Goal: Transaction & Acquisition: Purchase product/service

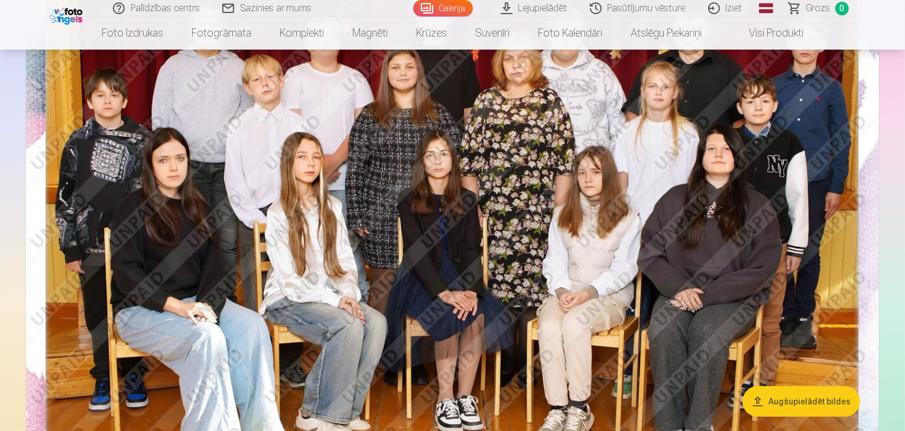
scroll to position [188, 0]
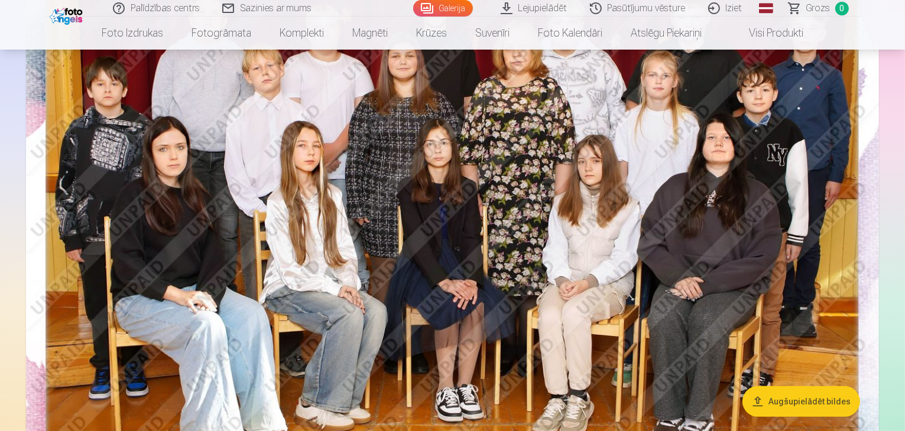
click at [356, 235] on img at bounding box center [452, 226] width 853 height 569
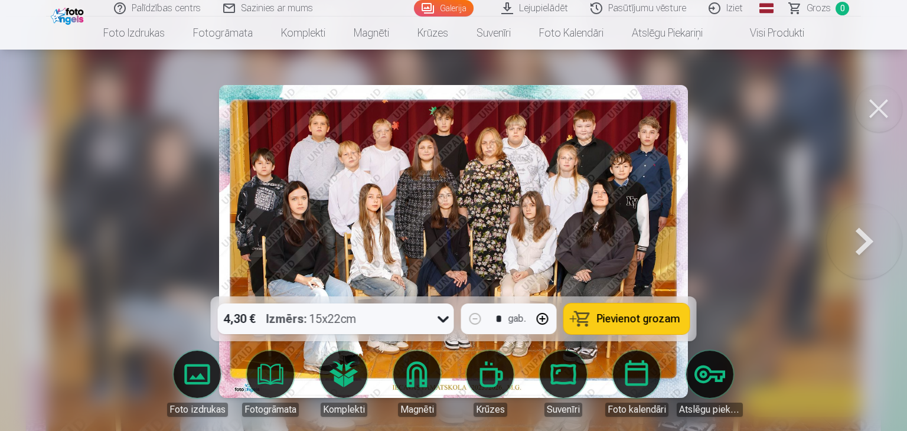
click at [619, 317] on span "Pievienot grozam" at bounding box center [638, 319] width 83 height 11
click at [877, 118] on button at bounding box center [878, 108] width 47 height 47
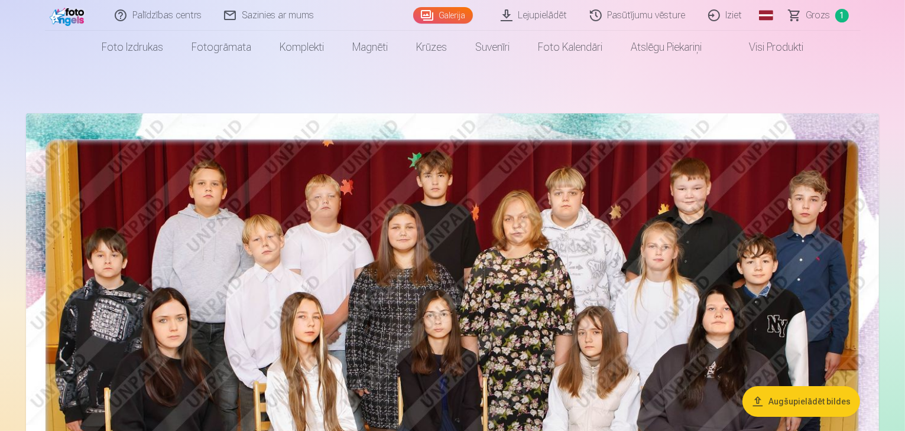
scroll to position [18, 0]
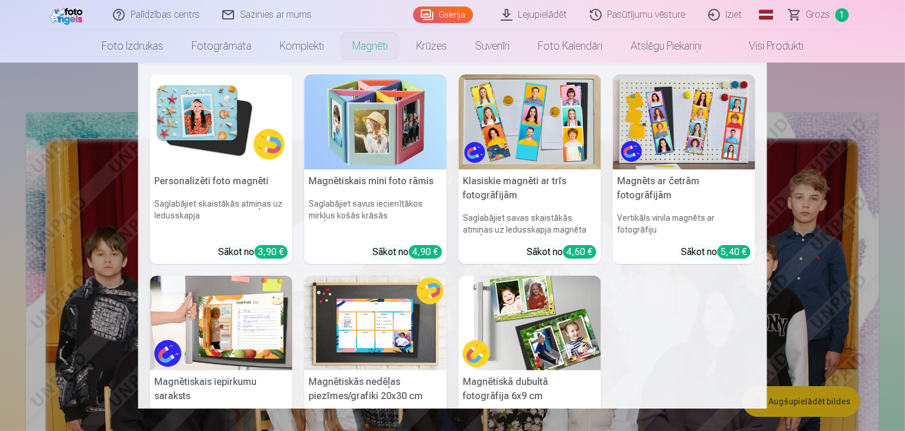
click at [365, 48] on link "Magnēti" at bounding box center [370, 46] width 64 height 33
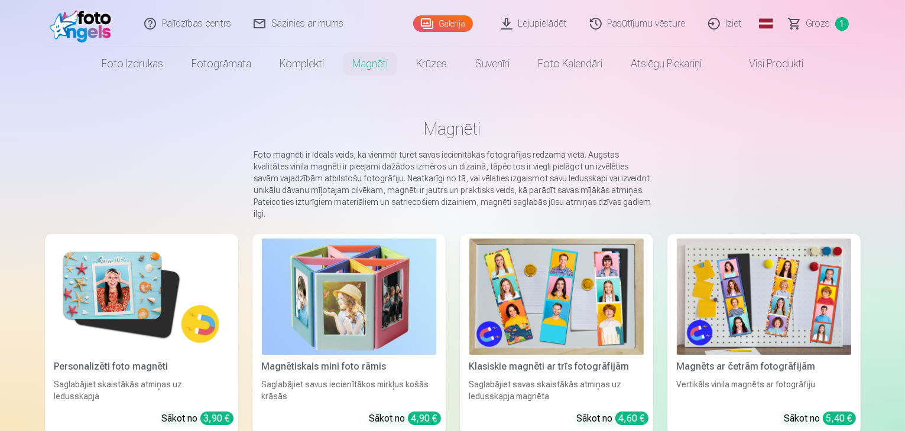
click at [190, 381] on link "Personalizēti foto magnēti Saglabājiet skaistākās atmiņas uz ledusskapja Sākot …" at bounding box center [141, 334] width 193 height 201
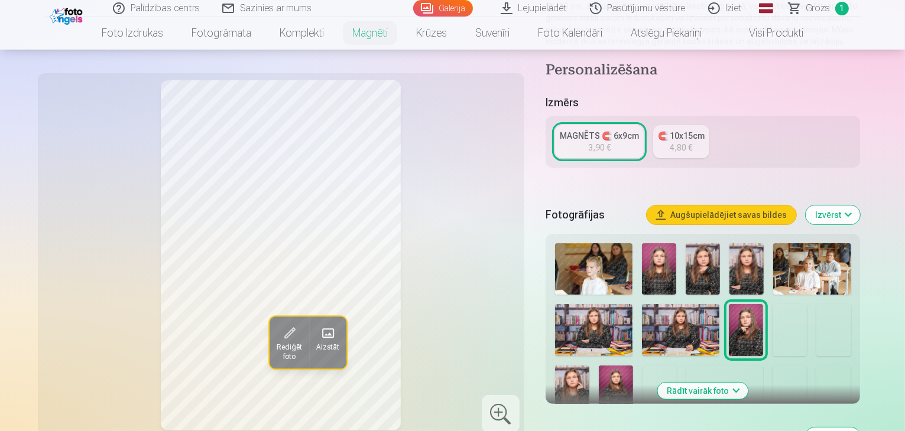
scroll to position [190, 0]
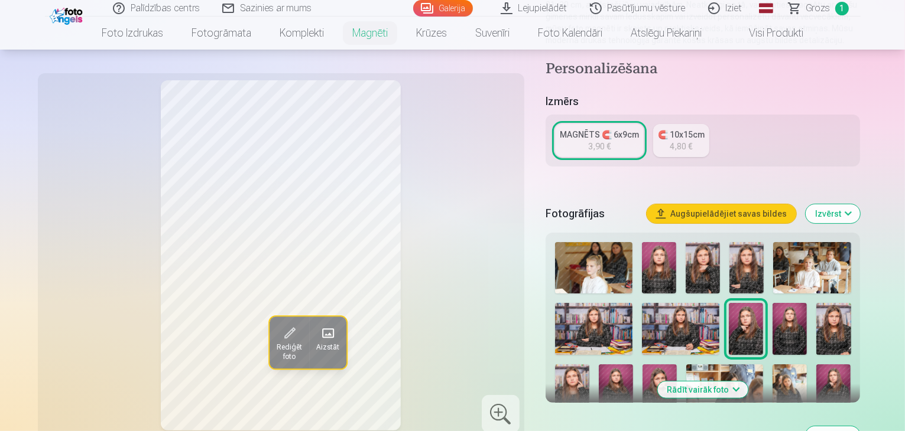
click at [747, 382] on button "Rādīt vairāk foto" at bounding box center [703, 390] width 90 height 17
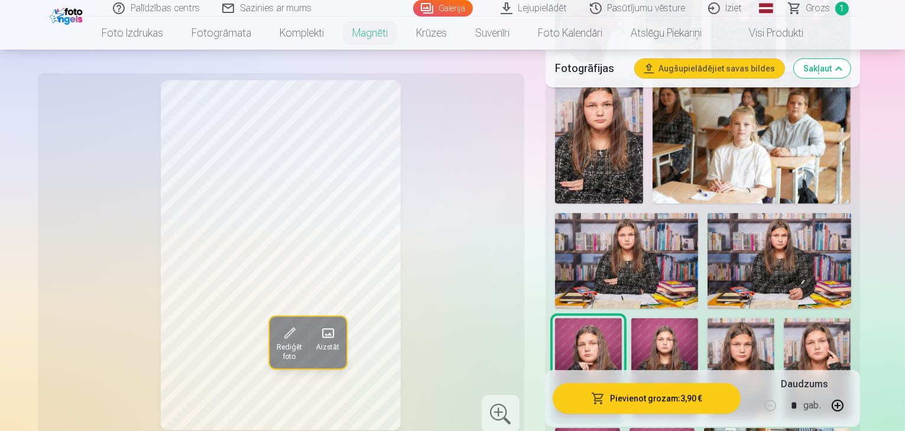
scroll to position [471, 0]
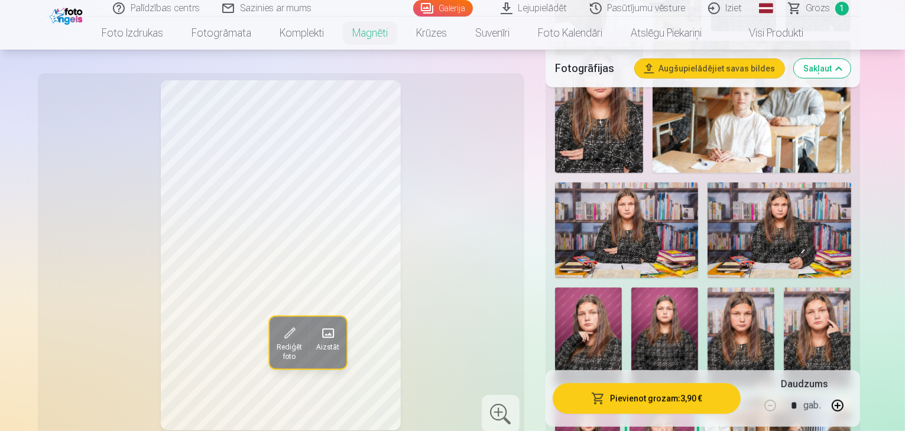
scroll to position [498, 0]
click at [622, 288] on img at bounding box center [588, 338] width 67 height 100
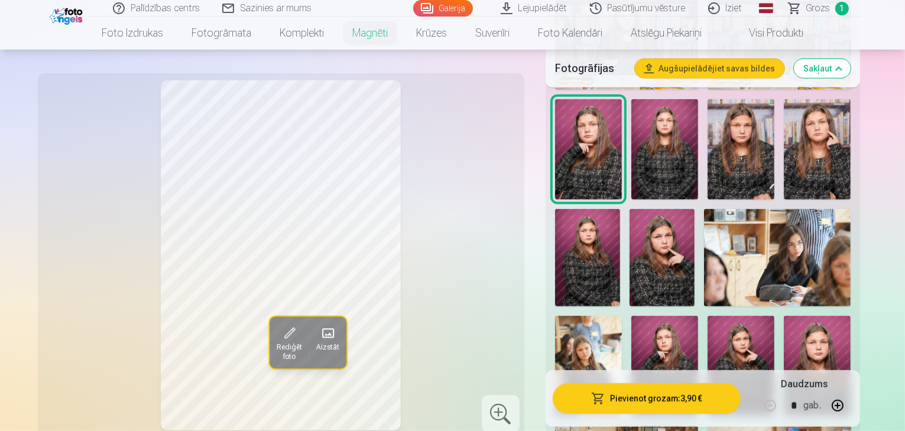
scroll to position [688, 0]
click at [682, 315] on img at bounding box center [664, 365] width 67 height 100
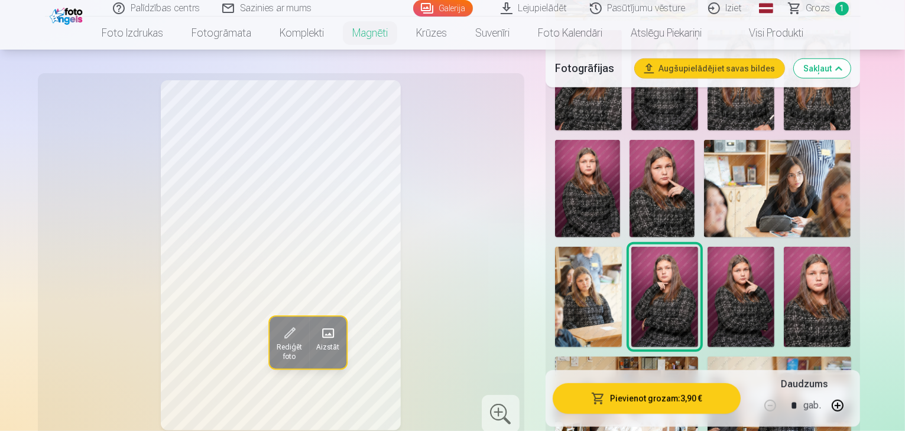
scroll to position [676, 0]
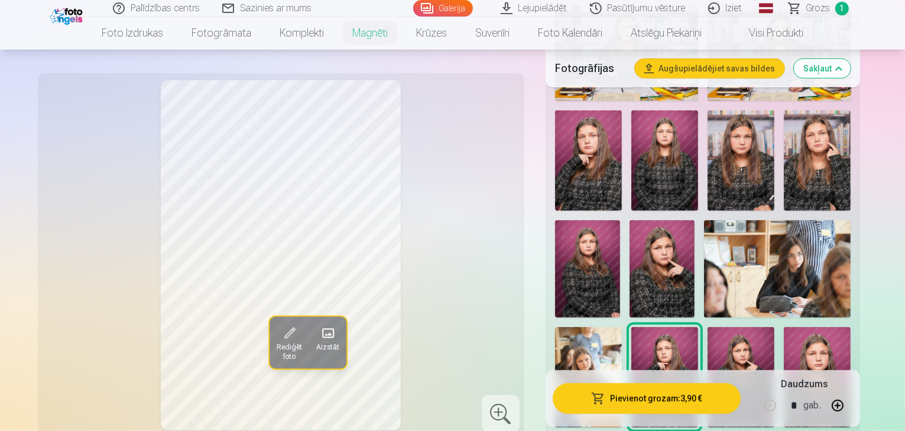
click at [774, 327] on img at bounding box center [740, 377] width 67 height 100
click at [685, 327] on img at bounding box center [664, 377] width 67 height 100
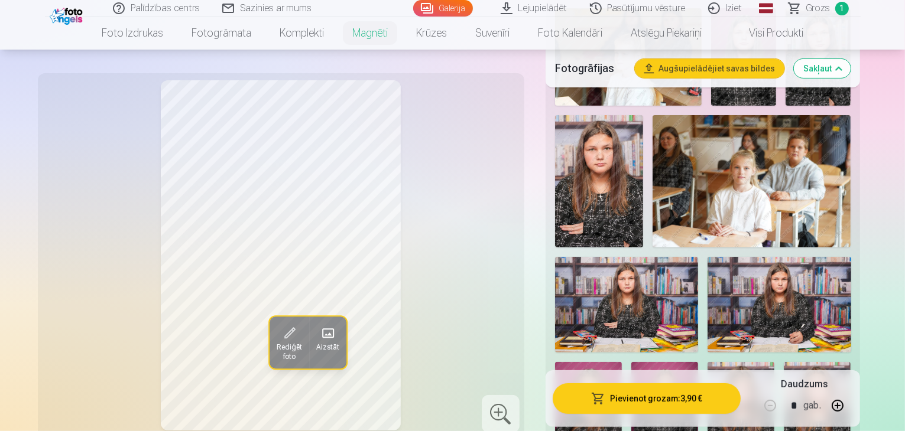
scroll to position [423, 0]
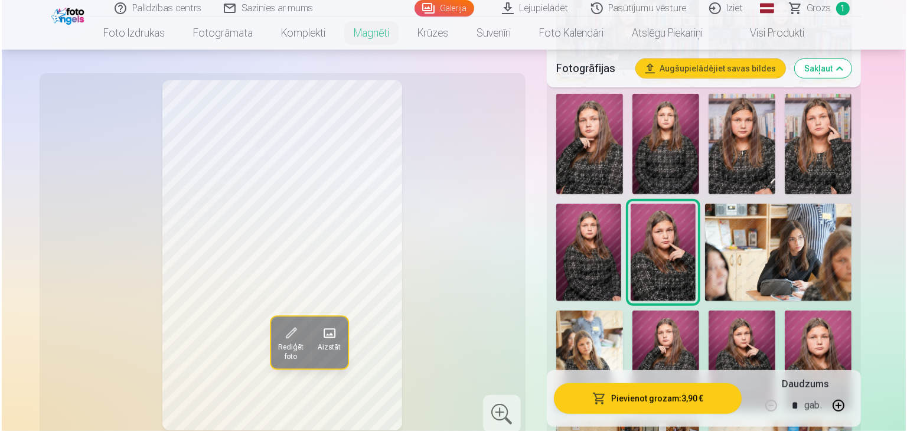
scroll to position [697, 0]
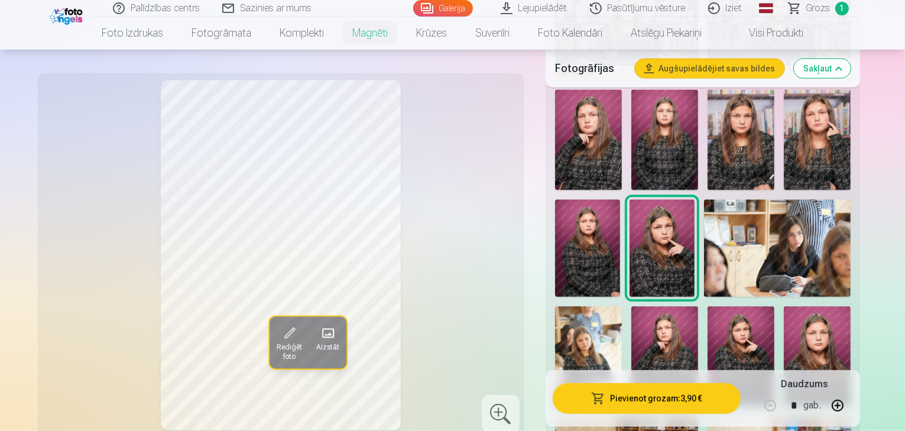
click at [694, 393] on button "Pievienot grozam : 3,90 €" at bounding box center [646, 398] width 188 height 31
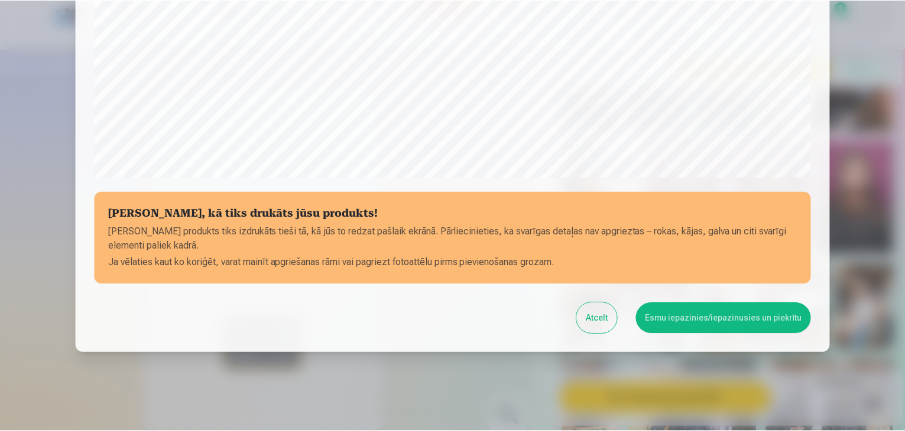
scroll to position [406, 0]
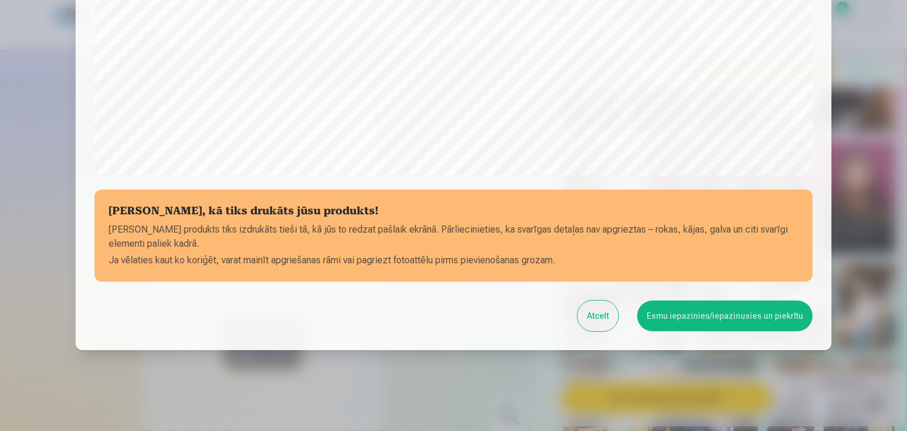
click at [704, 314] on button "Esmu iepazinies/iepazinusies un piekrītu" at bounding box center [724, 316] width 175 height 31
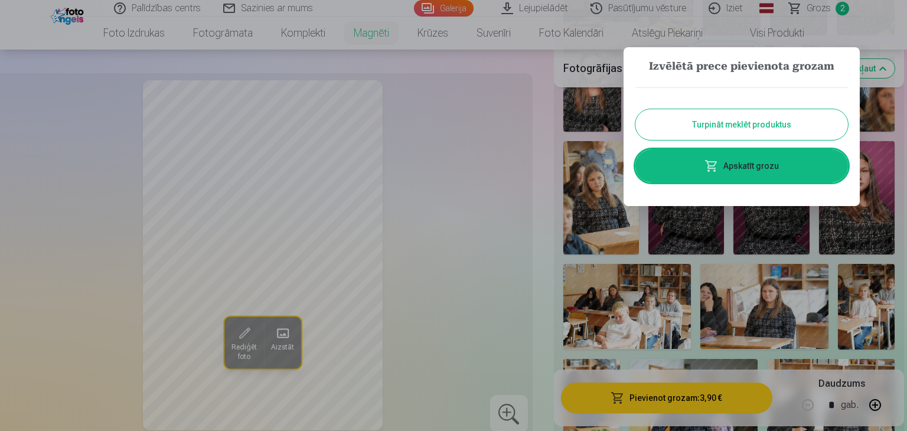
click at [697, 126] on button "Turpināt meklēt produktus" at bounding box center [742, 124] width 213 height 31
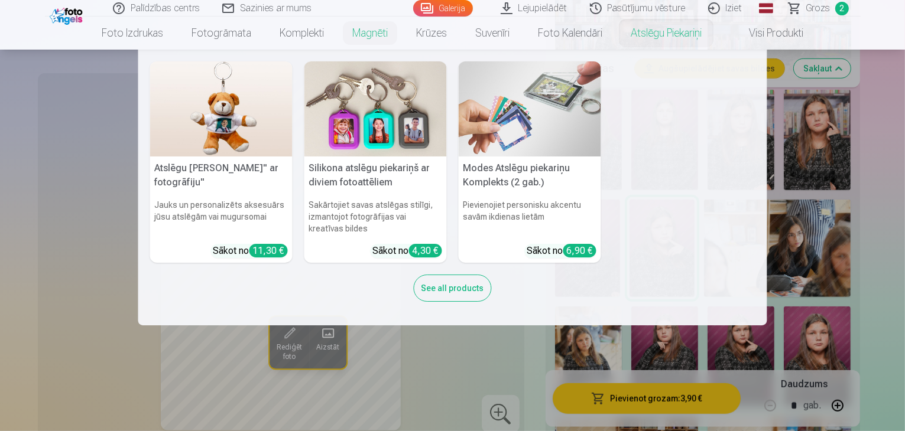
click at [515, 134] on img at bounding box center [529, 108] width 142 height 95
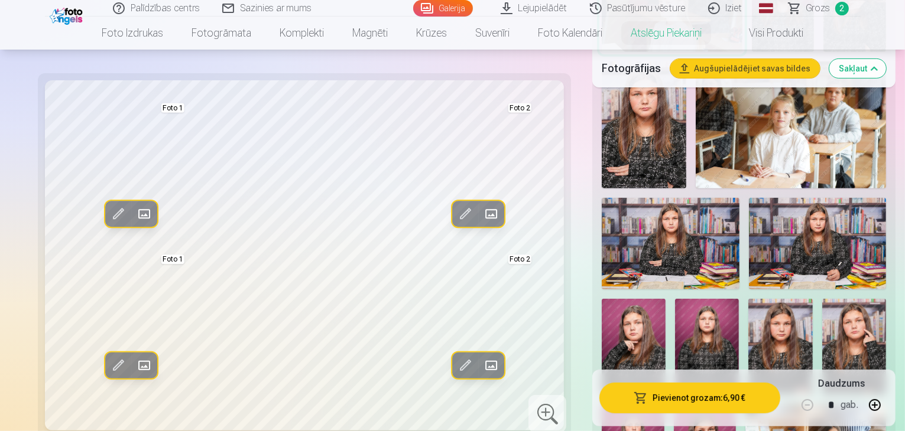
scroll to position [380, 0]
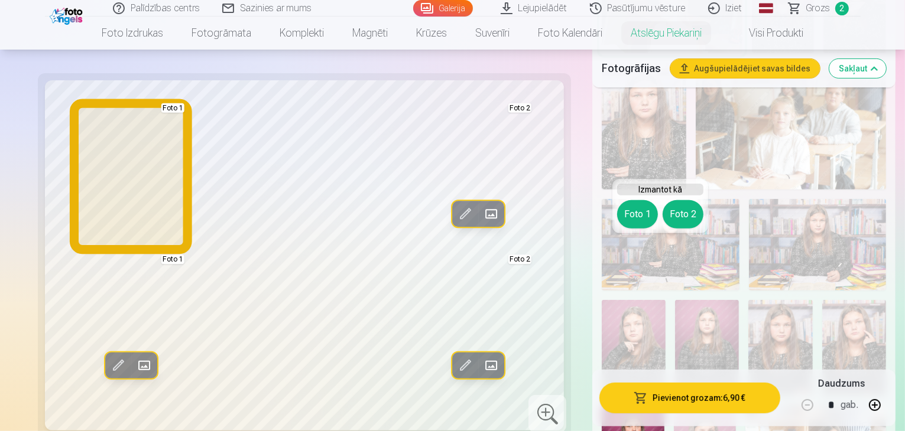
click at [643, 220] on button "Foto 1" at bounding box center [637, 214] width 41 height 28
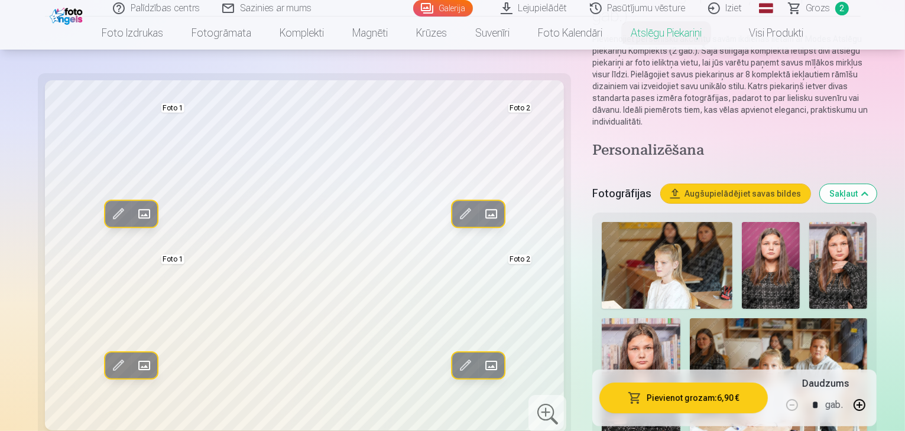
scroll to position [118, 0]
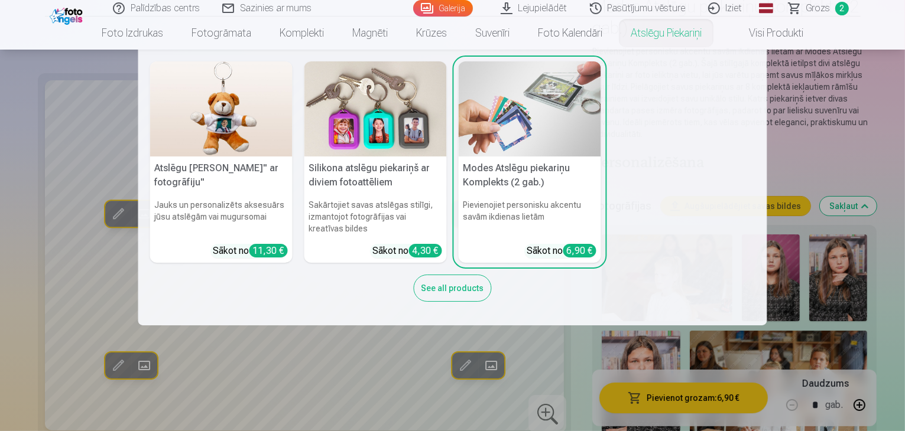
click at [370, 196] on h6 "Sakārtojiet savas atslēgas stilīgi, izmantojot fotogrāfijas vai kreatīvas bildes" at bounding box center [375, 216] width 142 height 45
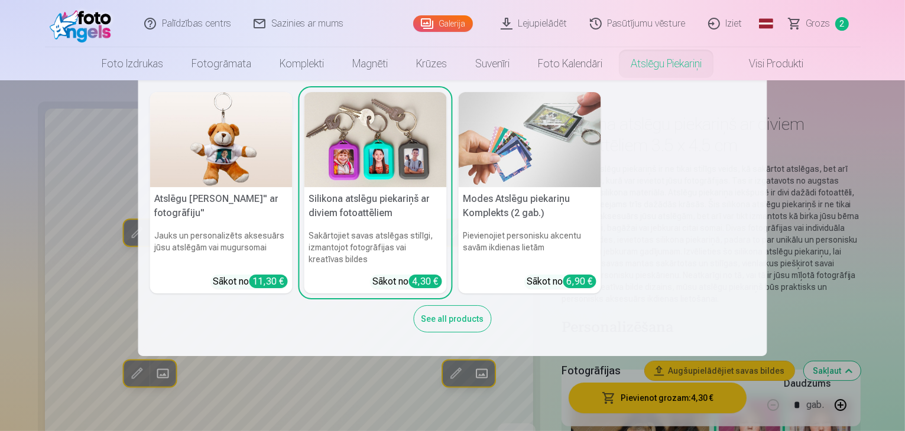
click at [330, 224] on link "Silikona atslēgu piekariņš ar diviem fotoattēliem Sakārtojiet savas atslēgas st…" at bounding box center [375, 192] width 142 height 201
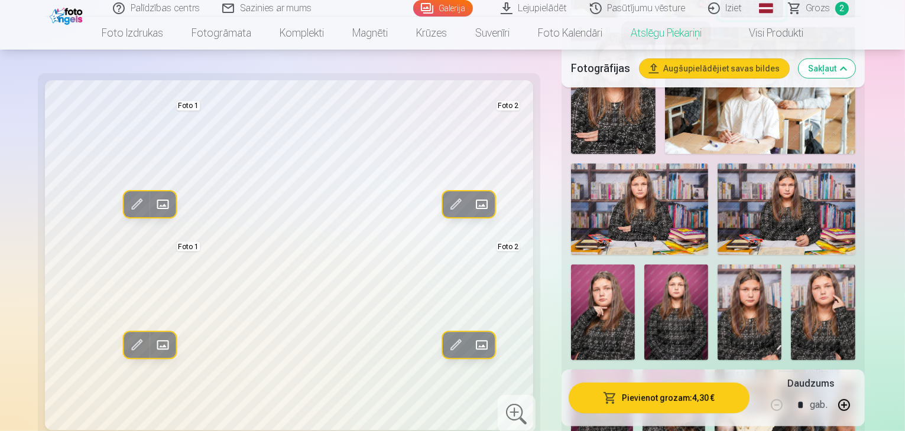
scroll to position [477, 0]
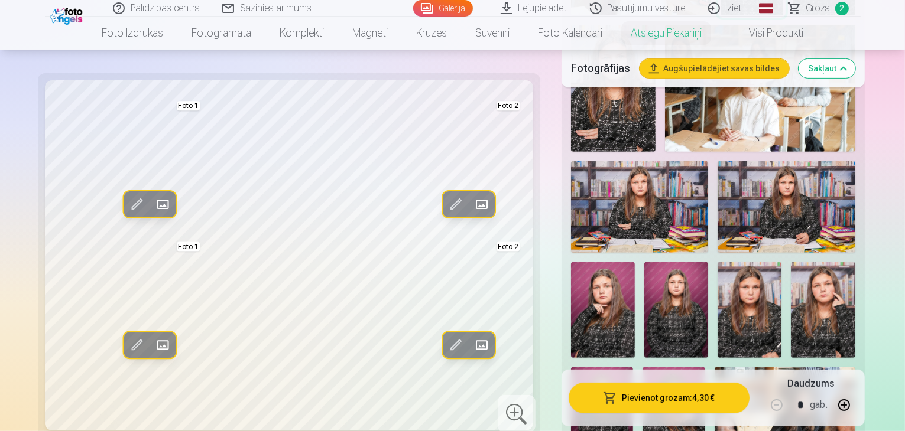
click at [705, 367] on img at bounding box center [673, 413] width 63 height 93
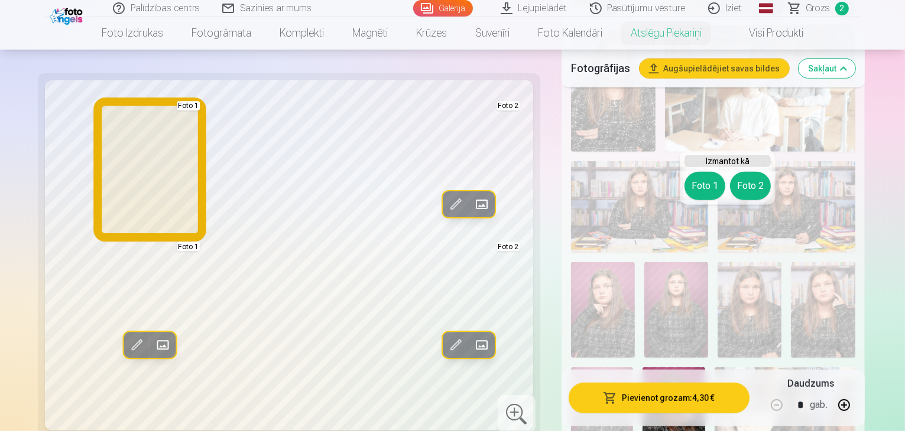
click at [711, 185] on button "Foto 1" at bounding box center [704, 186] width 41 height 28
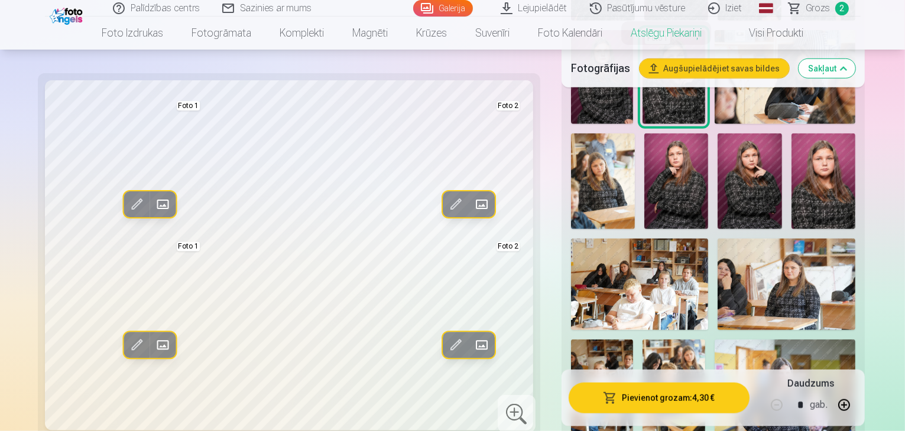
scroll to position [815, 0]
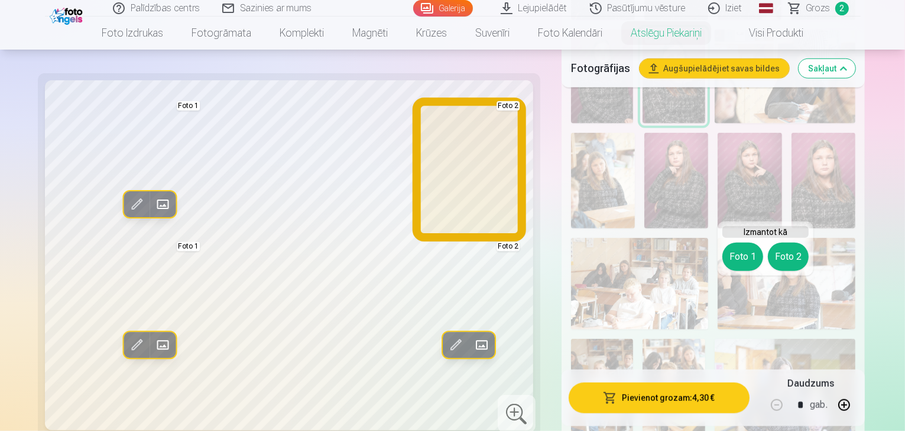
click at [789, 261] on button "Foto 2" at bounding box center [787, 257] width 41 height 28
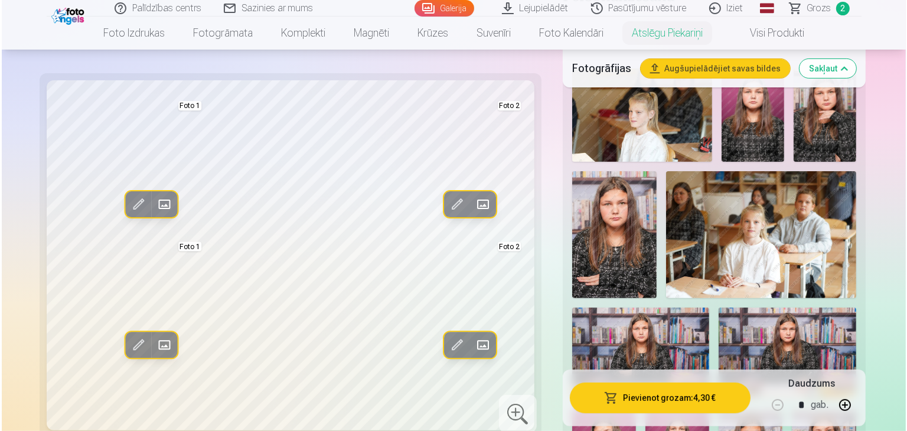
scroll to position [330, 0]
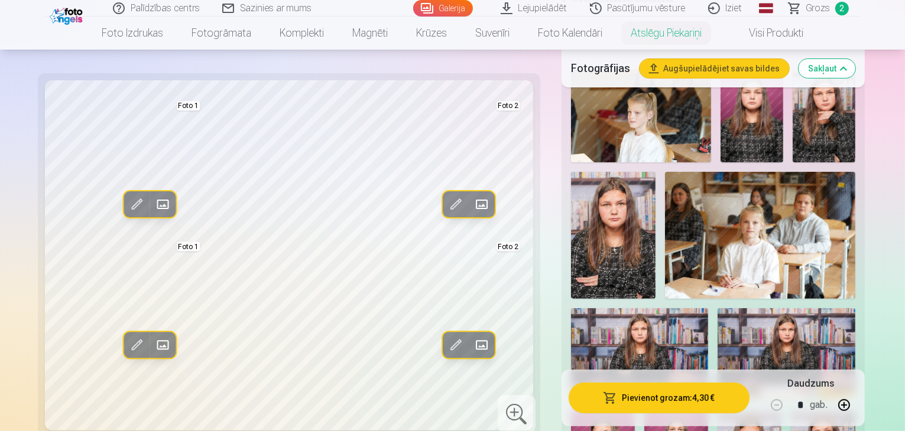
click at [680, 398] on button "Pievienot grozam : 4,30 €" at bounding box center [658, 398] width 181 height 31
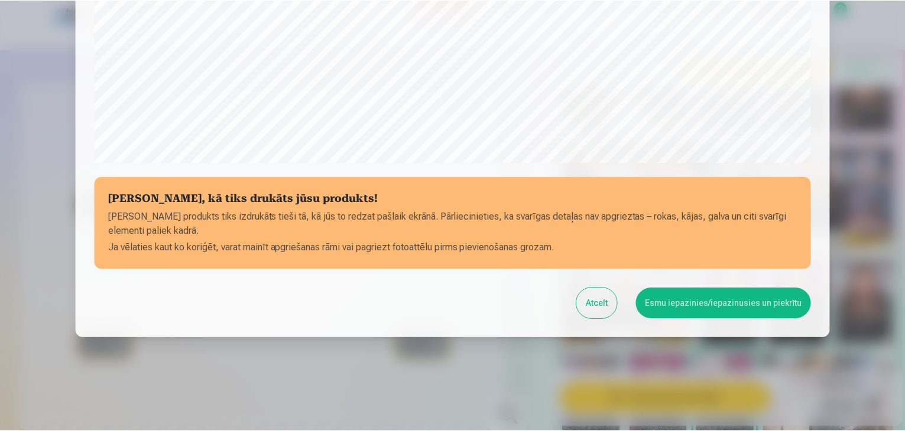
scroll to position [419, 0]
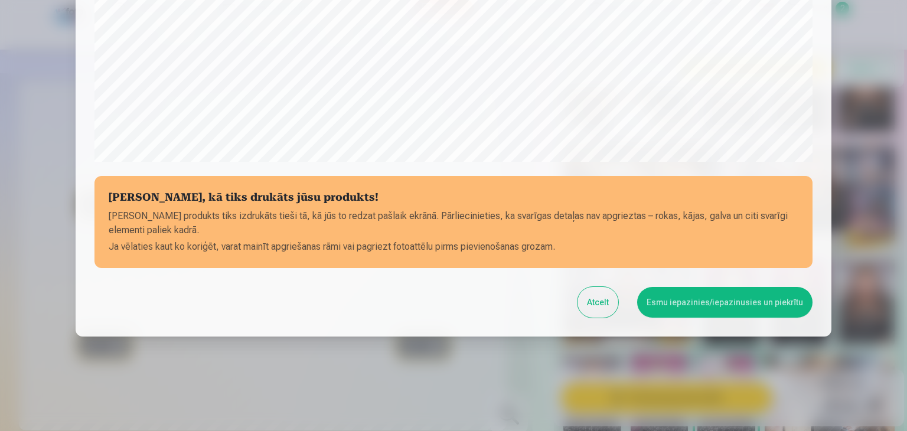
click at [718, 302] on button "Esmu iepazinies/iepazinusies un piekrītu" at bounding box center [724, 302] width 175 height 31
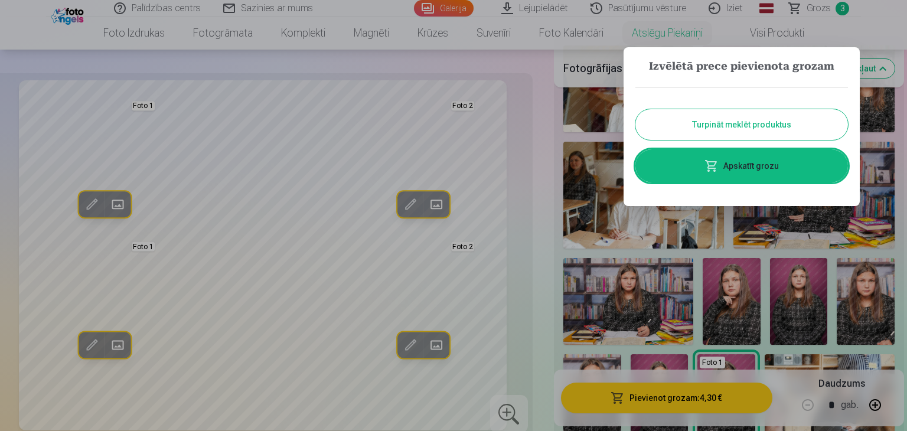
click at [698, 171] on link "Apskatīt grozu" at bounding box center [742, 165] width 213 height 33
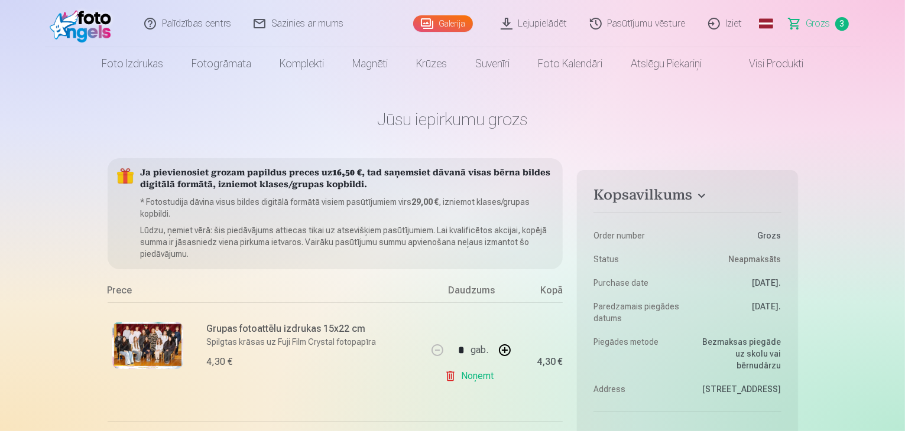
click at [773, 66] on link "Visi produkti" at bounding box center [766, 63] width 102 height 33
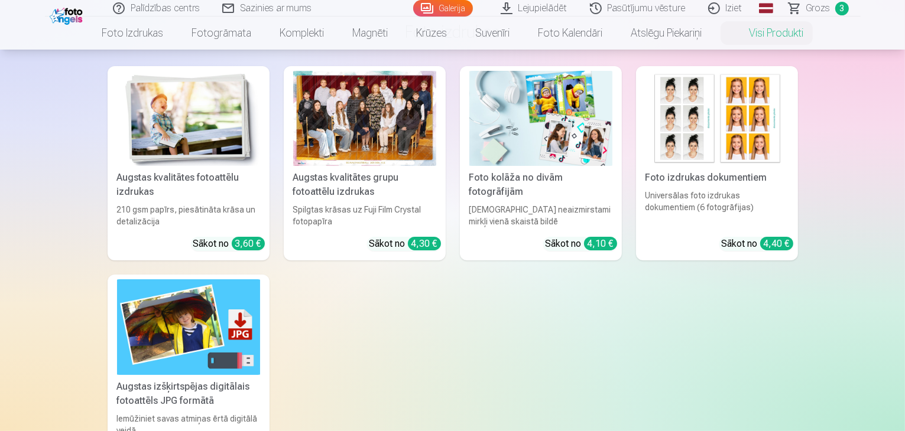
scroll to position [87, 0]
click at [550, 195] on div "Foto kolāža no divām fotogrāfijām" at bounding box center [540, 185] width 152 height 28
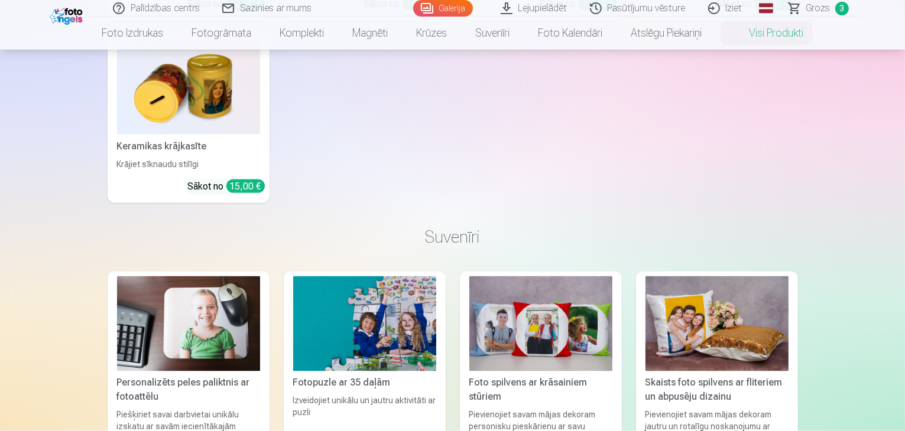
scroll to position [2055, 0]
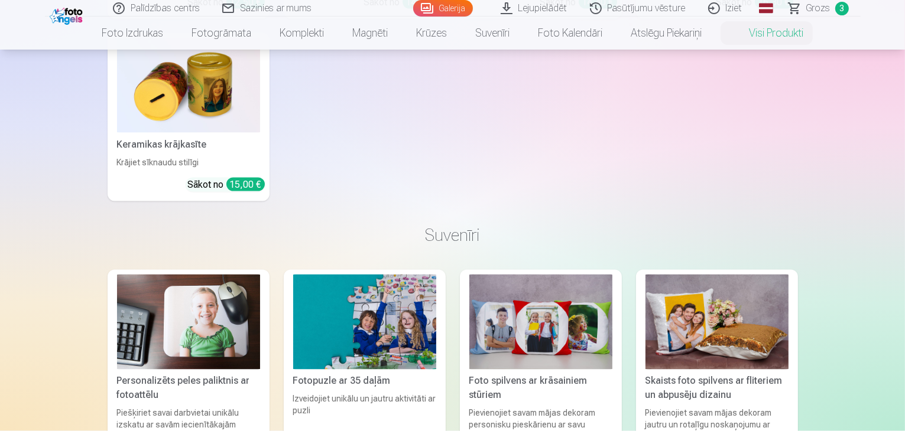
click at [217, 386] on div "Personalizēts peles paliktnis ar fotoattēlu" at bounding box center [188, 389] width 152 height 28
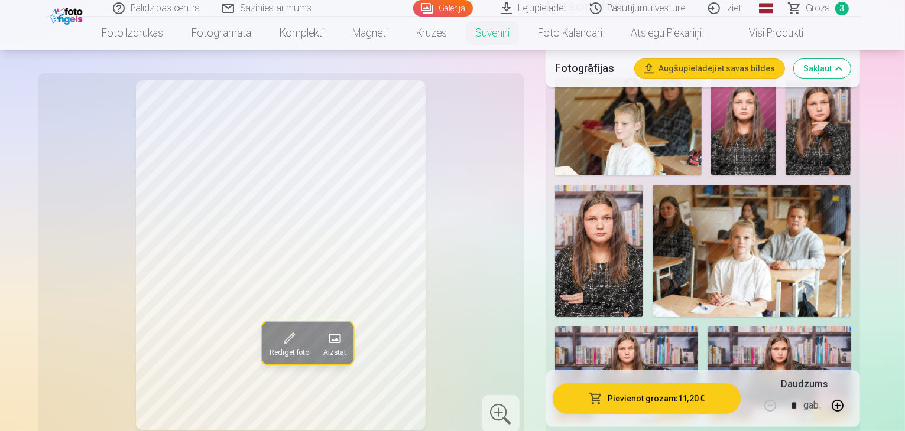
scroll to position [229, 0]
click at [653, 237] on img at bounding box center [751, 251] width 199 height 132
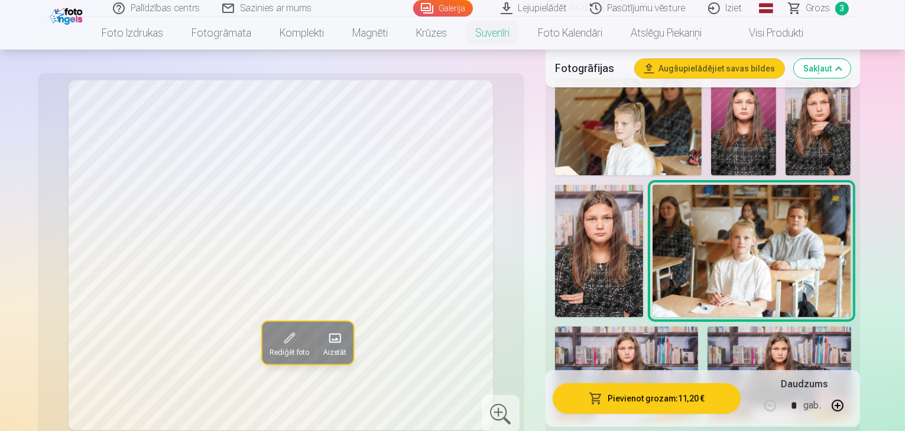
click at [698, 327] on img at bounding box center [626, 375] width 143 height 96
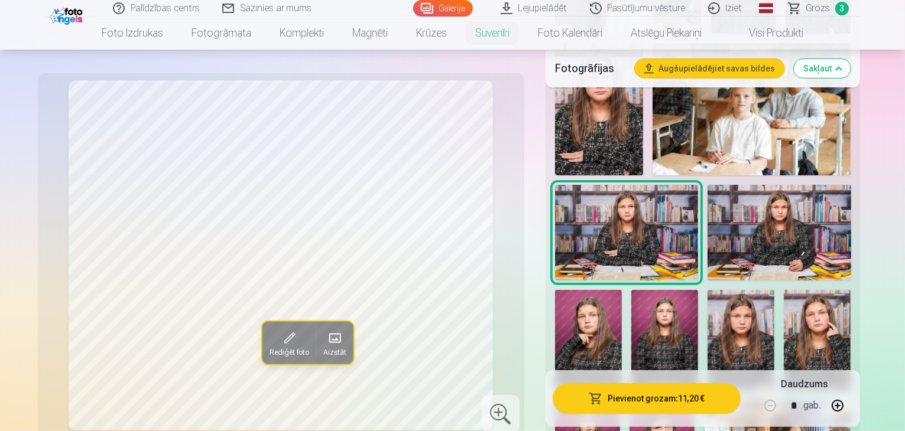
scroll to position [372, 0]
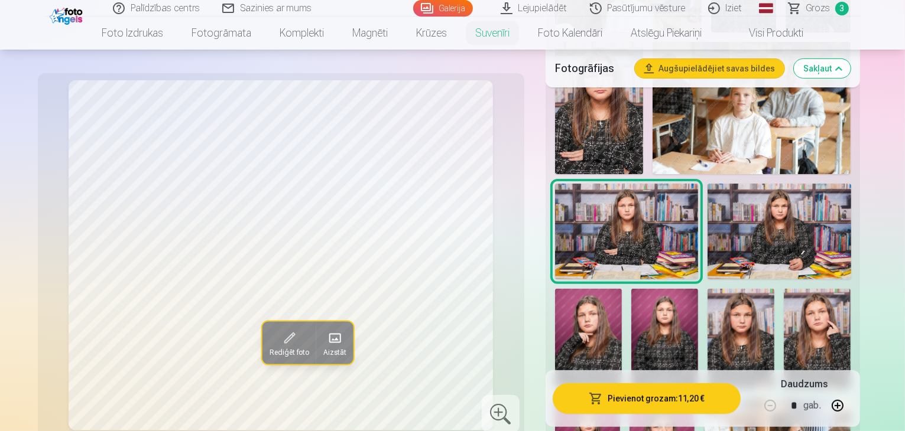
click at [707, 207] on img at bounding box center [778, 232] width 143 height 96
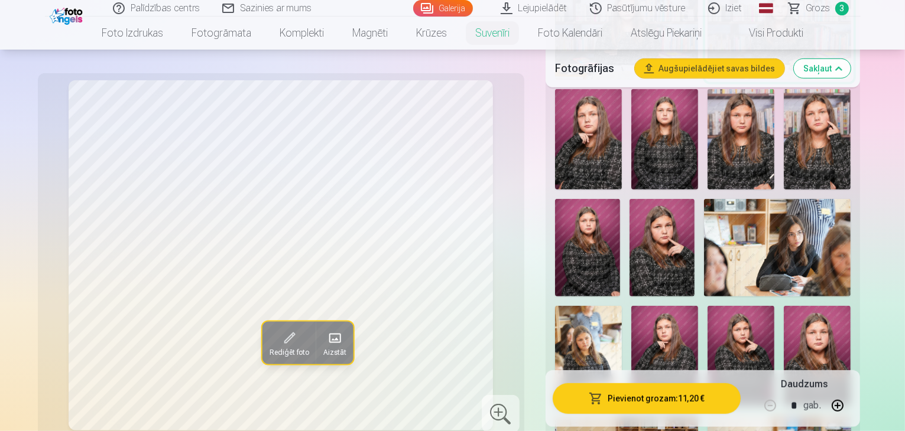
scroll to position [573, 0]
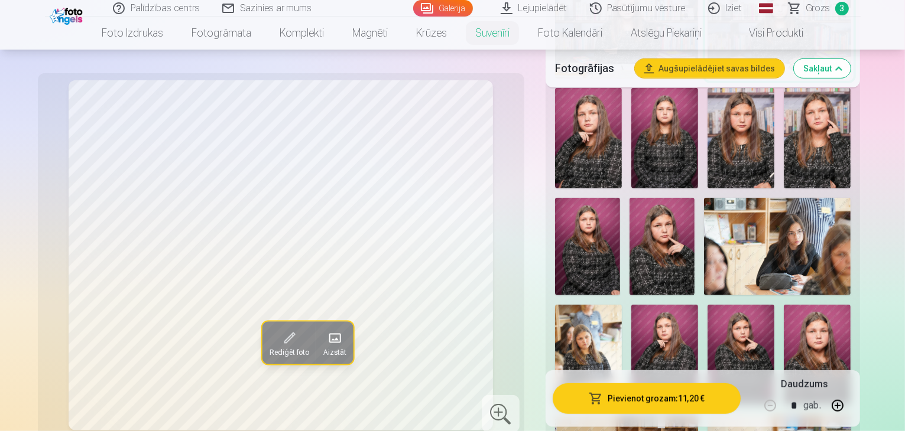
click at [609, 305] on img at bounding box center [588, 355] width 67 height 100
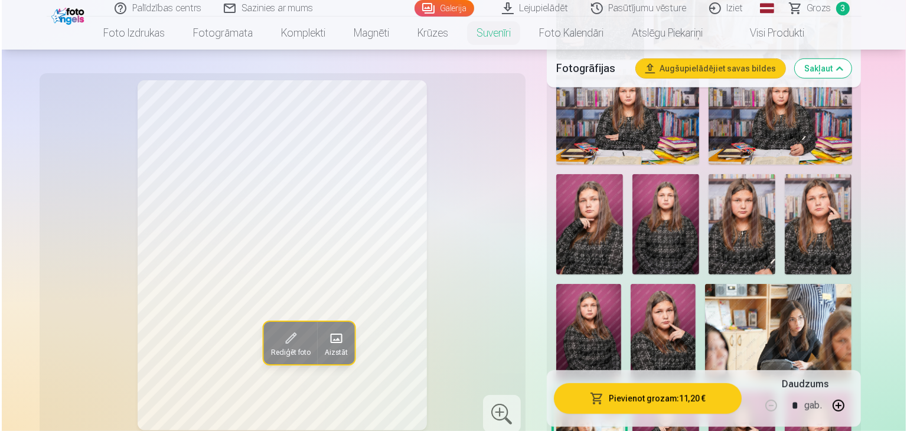
scroll to position [487, 0]
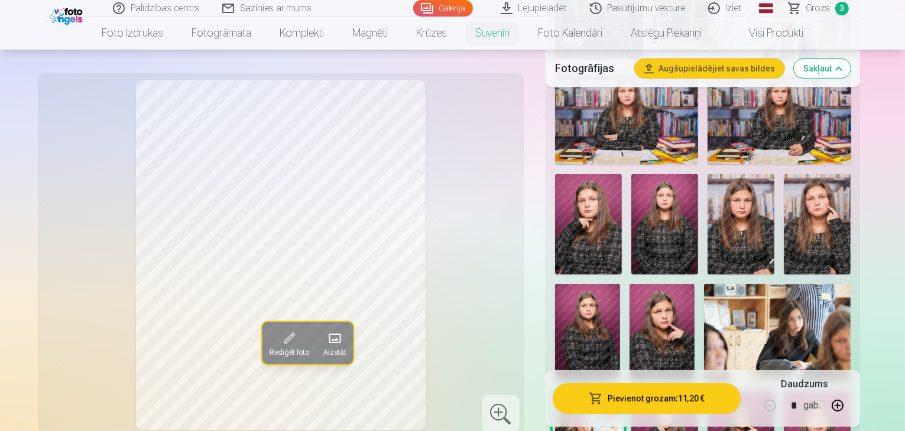
click at [691, 405] on button "Pievienot grozam : 11,20 €" at bounding box center [646, 398] width 188 height 31
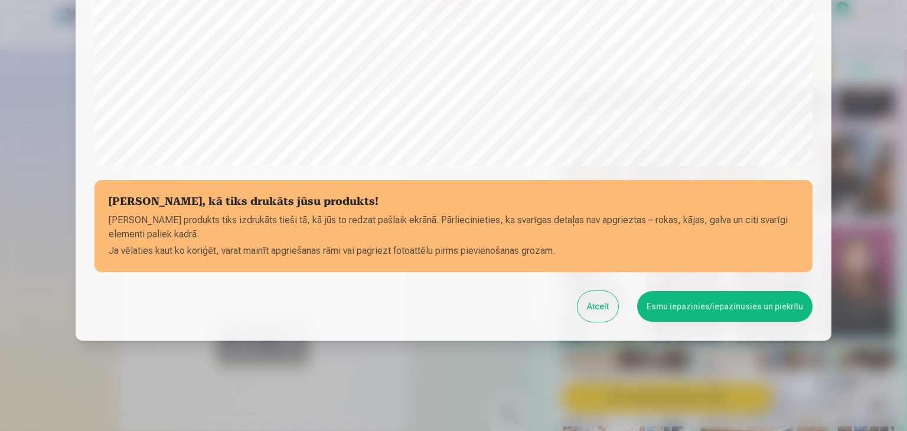
scroll to position [419, 0]
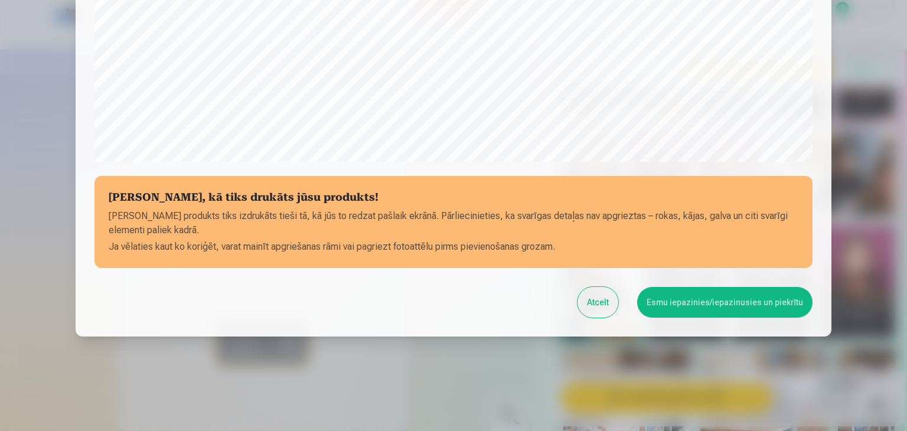
click at [713, 307] on button "Esmu iepazinies/iepazinusies un piekrītu" at bounding box center [724, 302] width 175 height 31
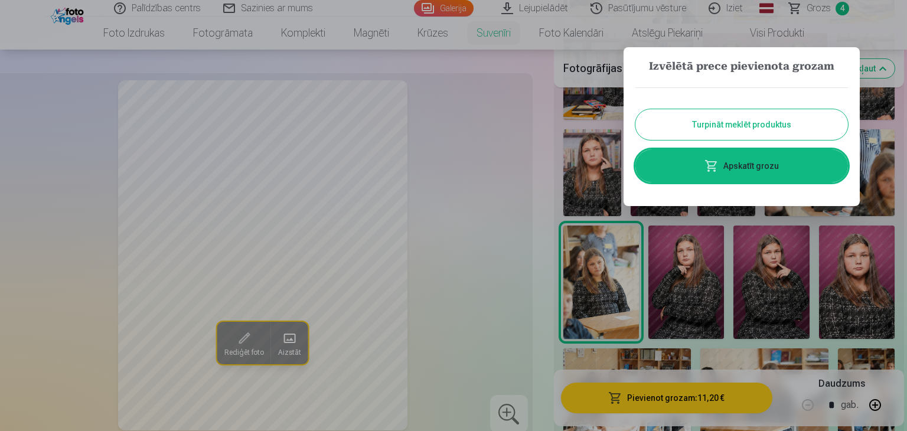
click at [726, 165] on link "Apskatīt grozu" at bounding box center [742, 165] width 213 height 33
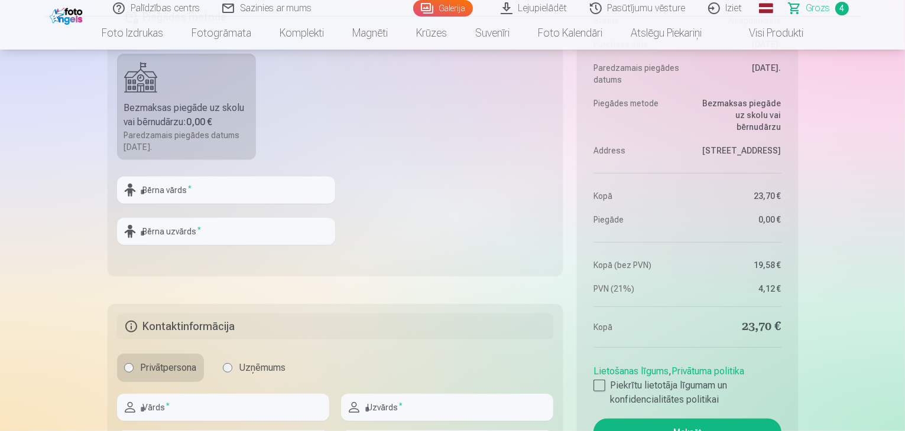
scroll to position [796, 0]
click at [247, 187] on input "text" at bounding box center [226, 191] width 218 height 27
type input "****"
click at [214, 235] on input "text" at bounding box center [226, 232] width 218 height 27
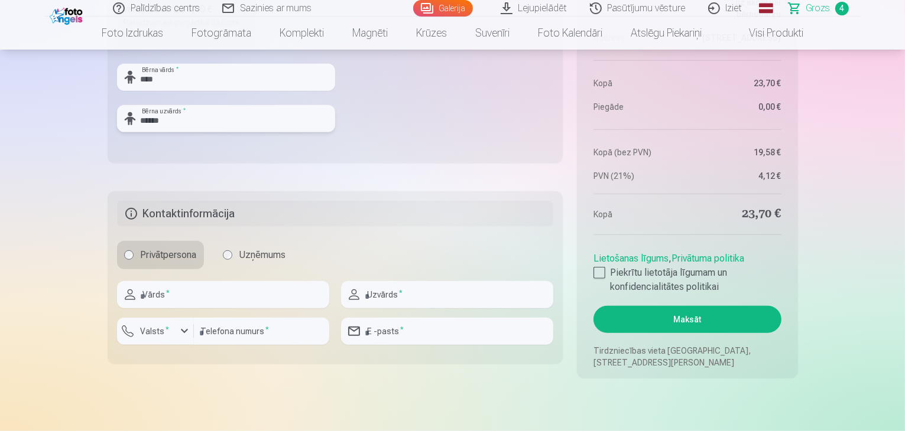
scroll to position [910, 0]
type input "********"
click at [250, 301] on input "text" at bounding box center [223, 294] width 212 height 27
type input "****"
click at [402, 295] on input "text" at bounding box center [447, 294] width 212 height 27
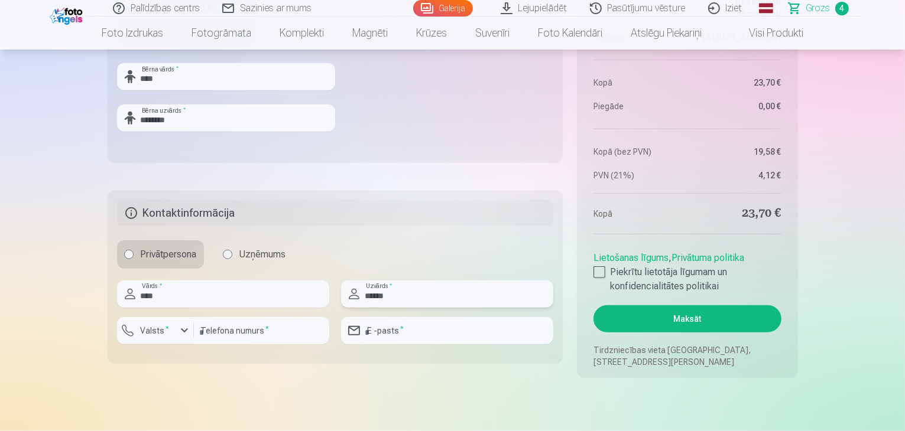
type input "******"
click at [258, 339] on input "number" at bounding box center [261, 330] width 135 height 27
click at [178, 339] on button "Valsts *" at bounding box center [155, 330] width 77 height 27
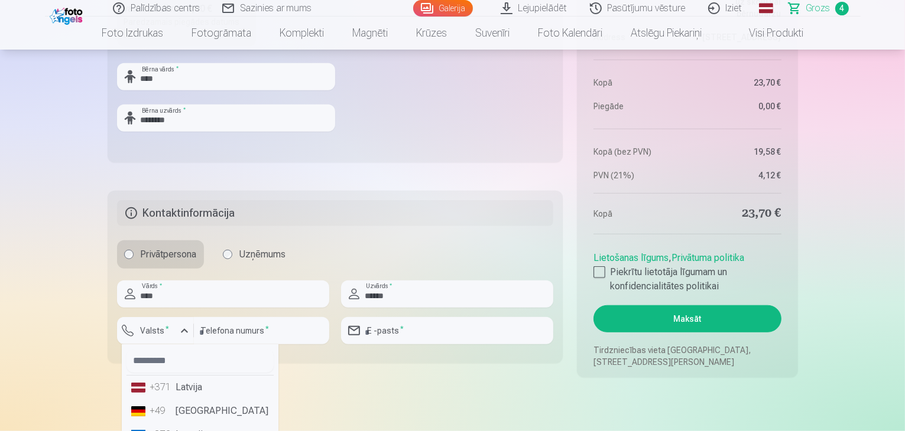
click at [207, 387] on li "+371 Latvija" at bounding box center [199, 388] width 147 height 24
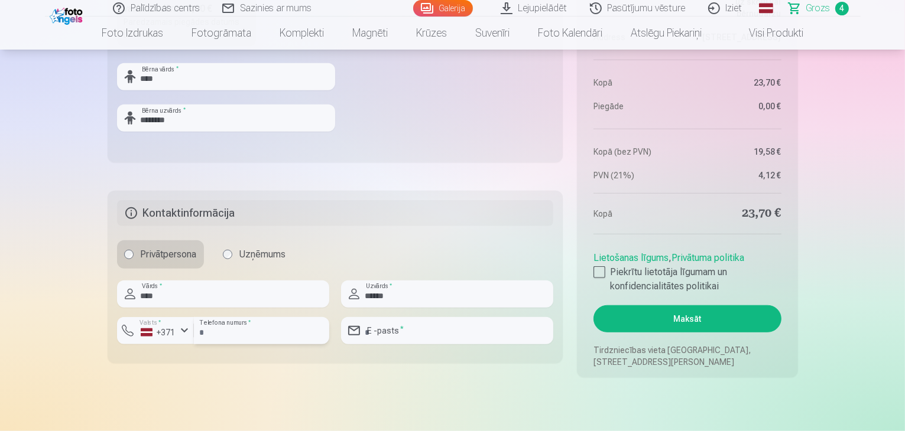
click at [223, 334] on input "number" at bounding box center [261, 330] width 135 height 27
type input "*"
type input "********"
click at [428, 327] on input "email" at bounding box center [447, 330] width 212 height 27
type input "**********"
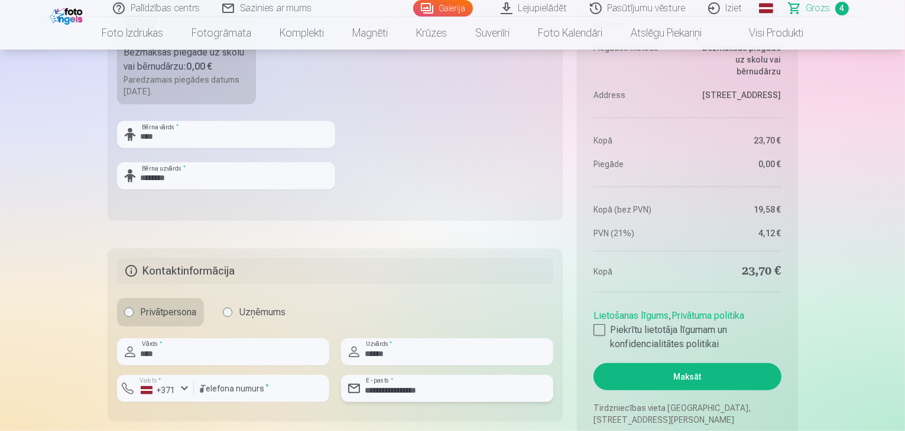
scroll to position [856, 0]
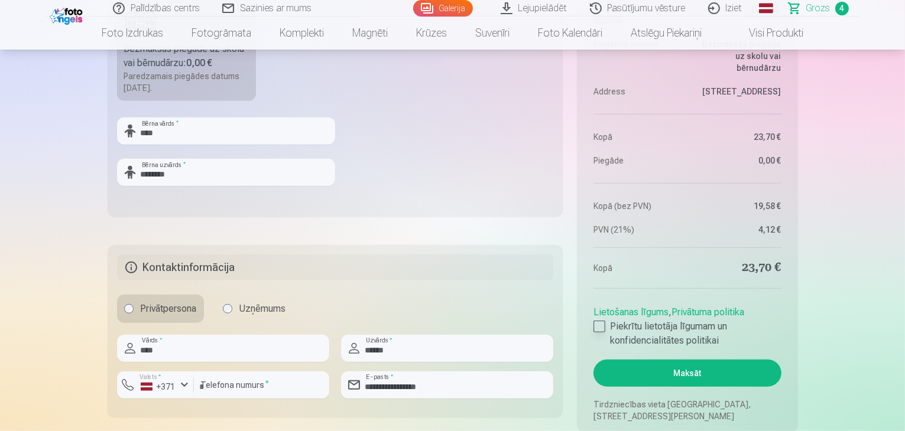
click at [603, 321] on div at bounding box center [599, 327] width 12 height 12
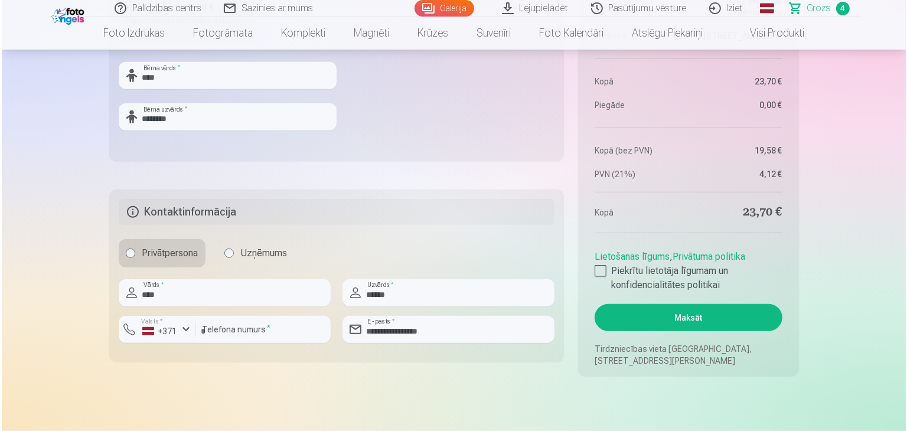
scroll to position [909, 0]
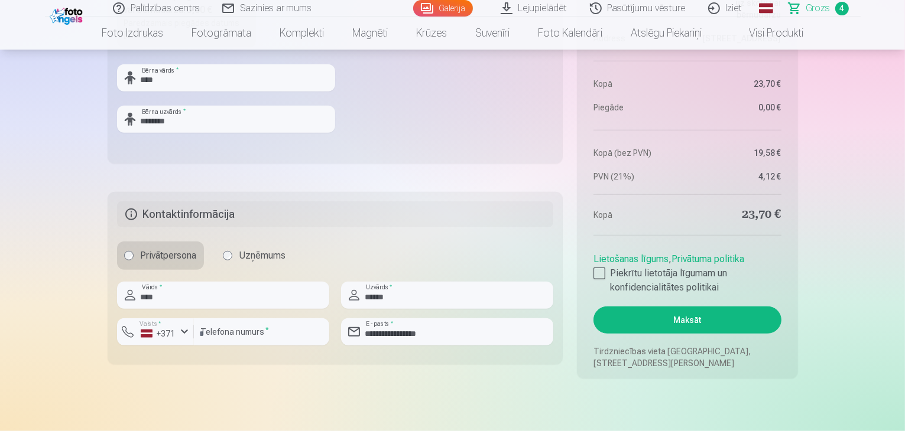
click at [701, 321] on button "Maksāt" at bounding box center [686, 320] width 187 height 27
